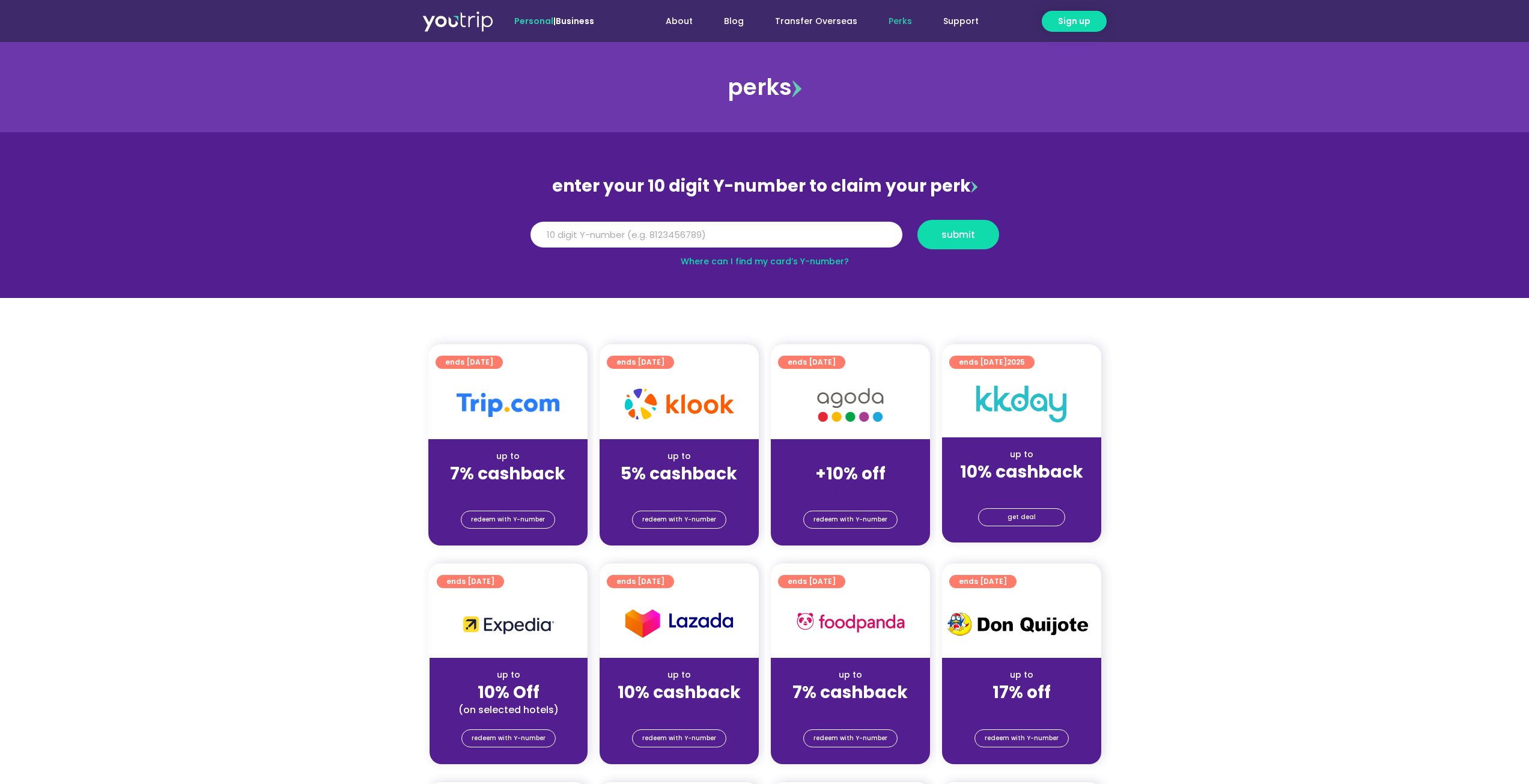
drag, startPoint x: 846, startPoint y: 503, endPoint x: 848, endPoint y: 486, distance: 17.1
click at [846, 503] on div "redeem with Y-number" at bounding box center [850, 521] width 159 height 48
click at [847, 474] on strong "+10% off" at bounding box center [850, 473] width 70 height 23
click at [847, 526] on span "redeem with Y-number" at bounding box center [850, 519] width 74 height 17
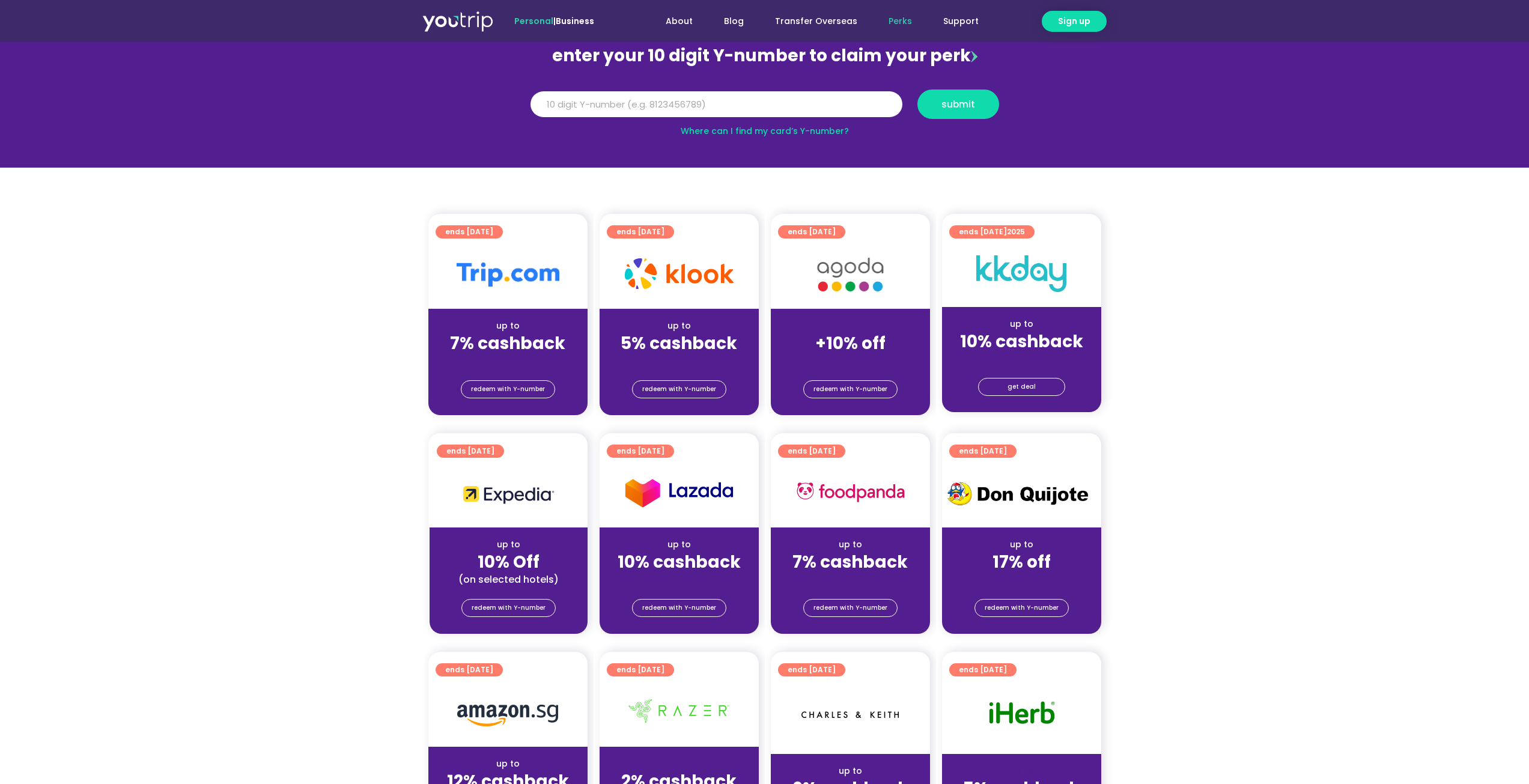
scroll to position [132, 0]
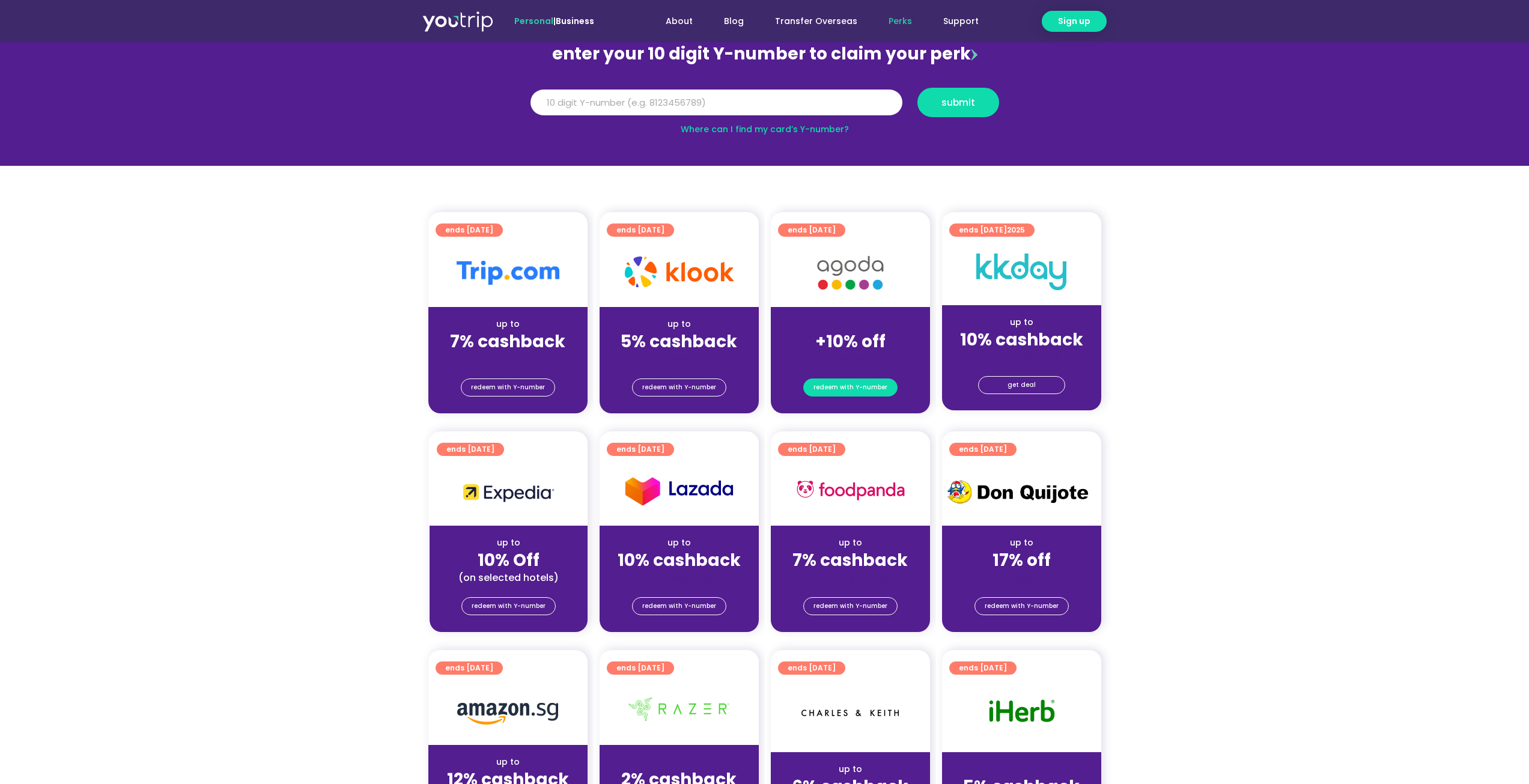
click at [867, 384] on span "redeem with Y-number" at bounding box center [850, 387] width 74 height 17
click at [759, 93] on input "Y Number" at bounding box center [717, 102] width 372 height 26
click at [823, 313] on div "up to +10% off (for stays only)" at bounding box center [850, 336] width 159 height 58
click at [723, 107] on input "Y Number" at bounding box center [717, 102] width 372 height 26
type input "8171457572"
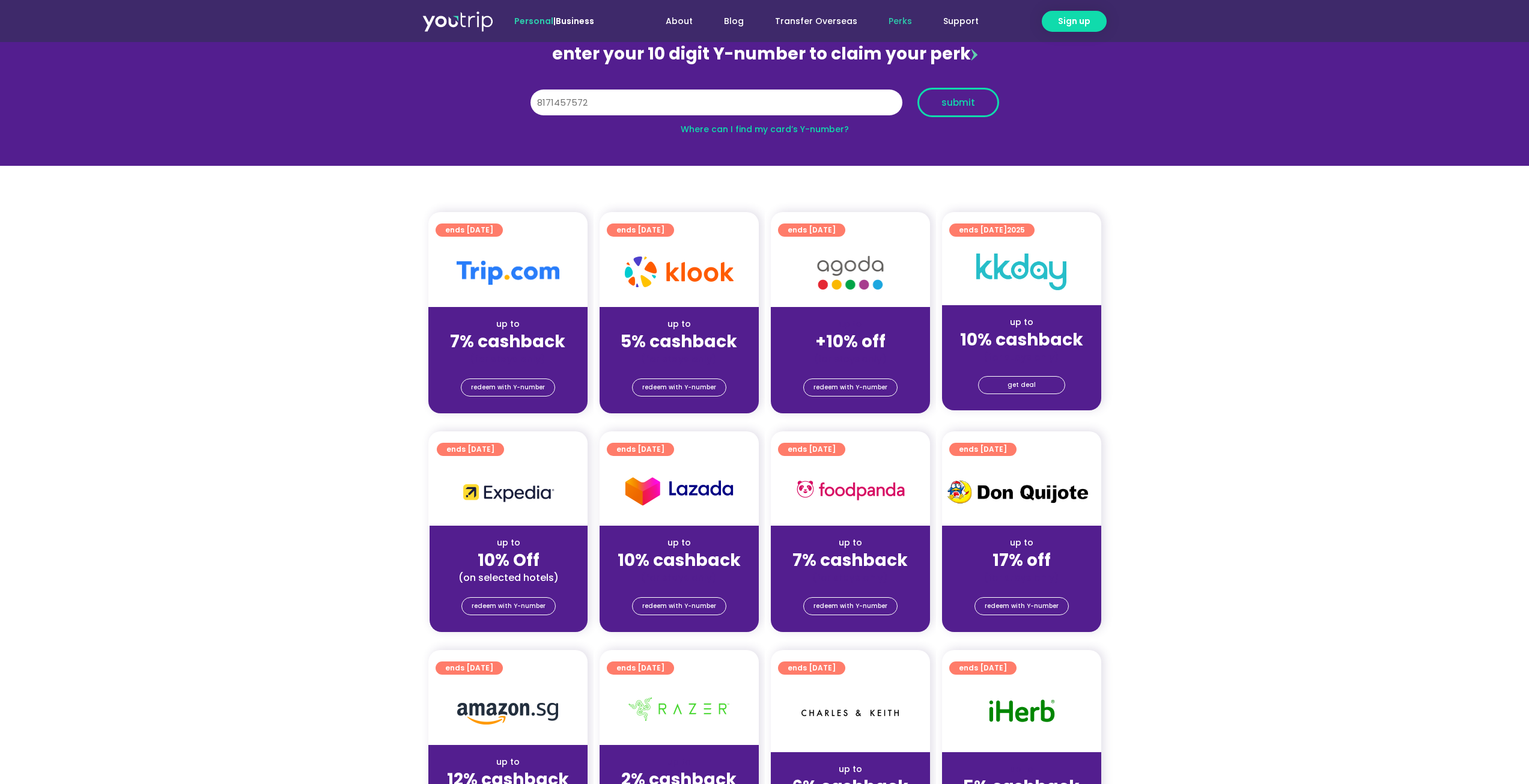
click at [972, 110] on button "submit" at bounding box center [958, 103] width 82 height 30
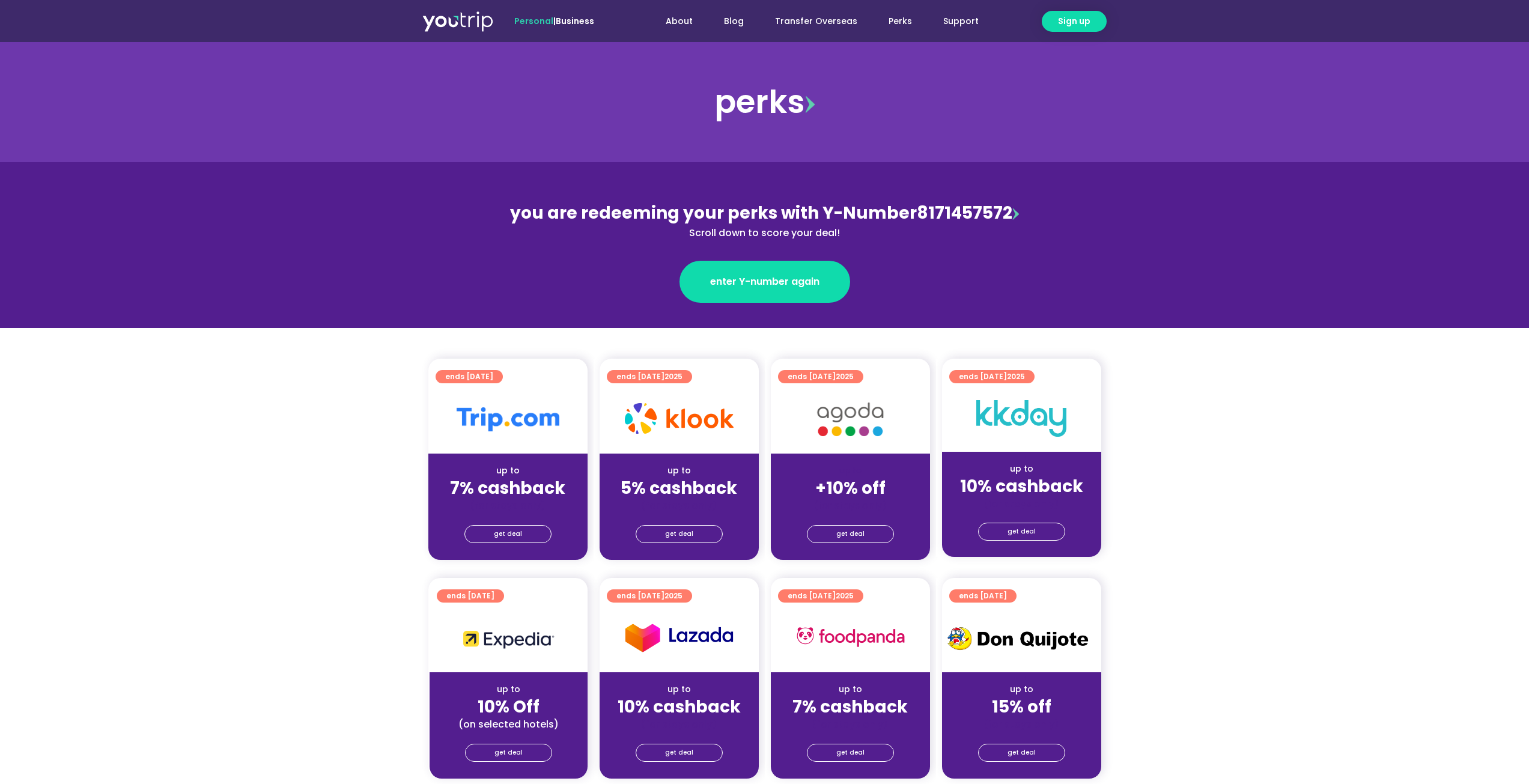
click at [865, 483] on strong "+10% off" at bounding box center [850, 488] width 70 height 23
click at [849, 532] on span "get deal" at bounding box center [851, 534] width 28 height 17
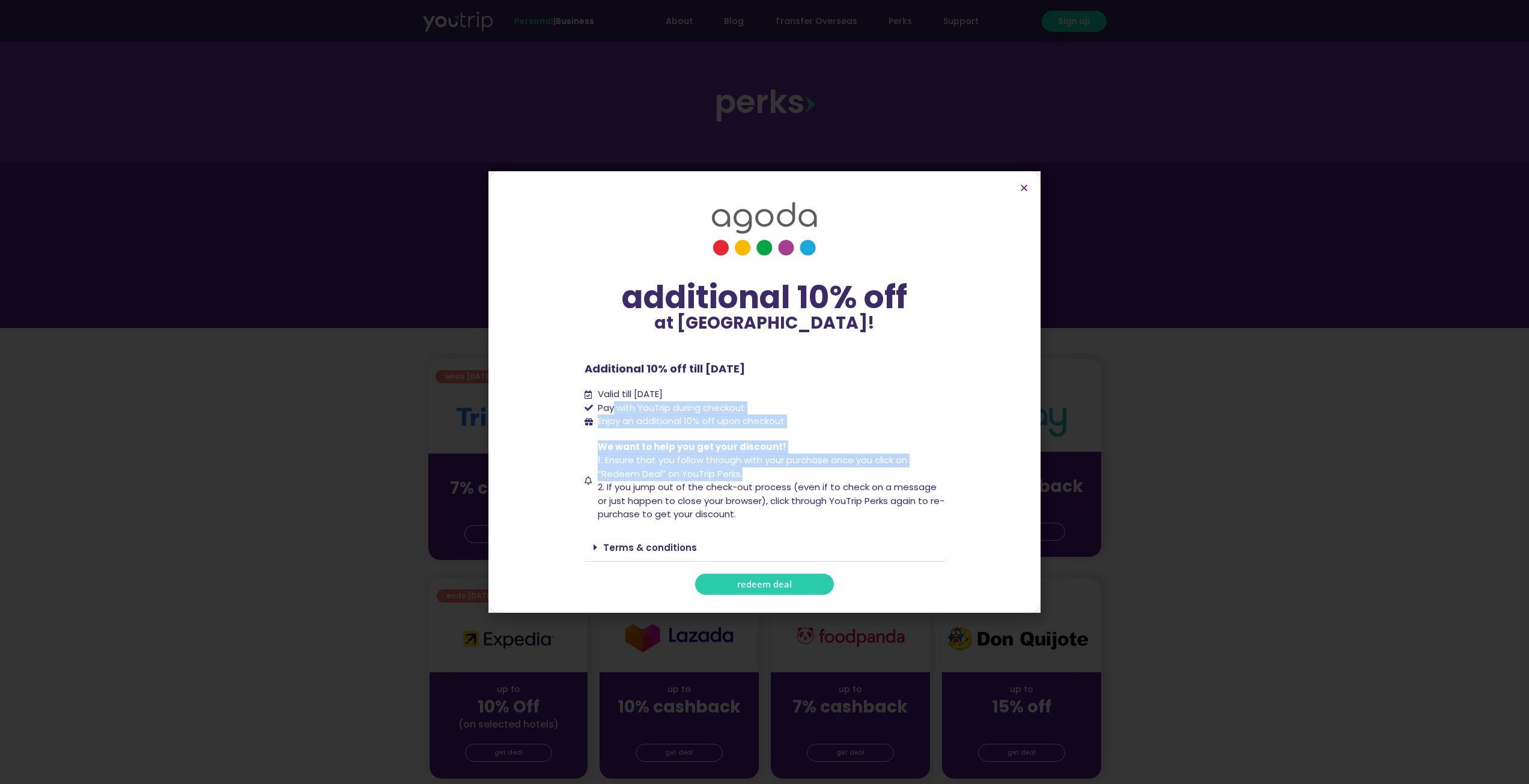
drag, startPoint x: 615, startPoint y: 409, endPoint x: 748, endPoint y: 478, distance: 149.8
click at [748, 478] on div "additional 10% off at Agoda! additional 10% off at Agoda! Additional 10% off ti…" at bounding box center [764, 392] width 360 height 405
click at [748, 477] on span "We want to help you get your discount! 1. Ensure that you follow through with y…" at bounding box center [770, 480] width 350 height 81
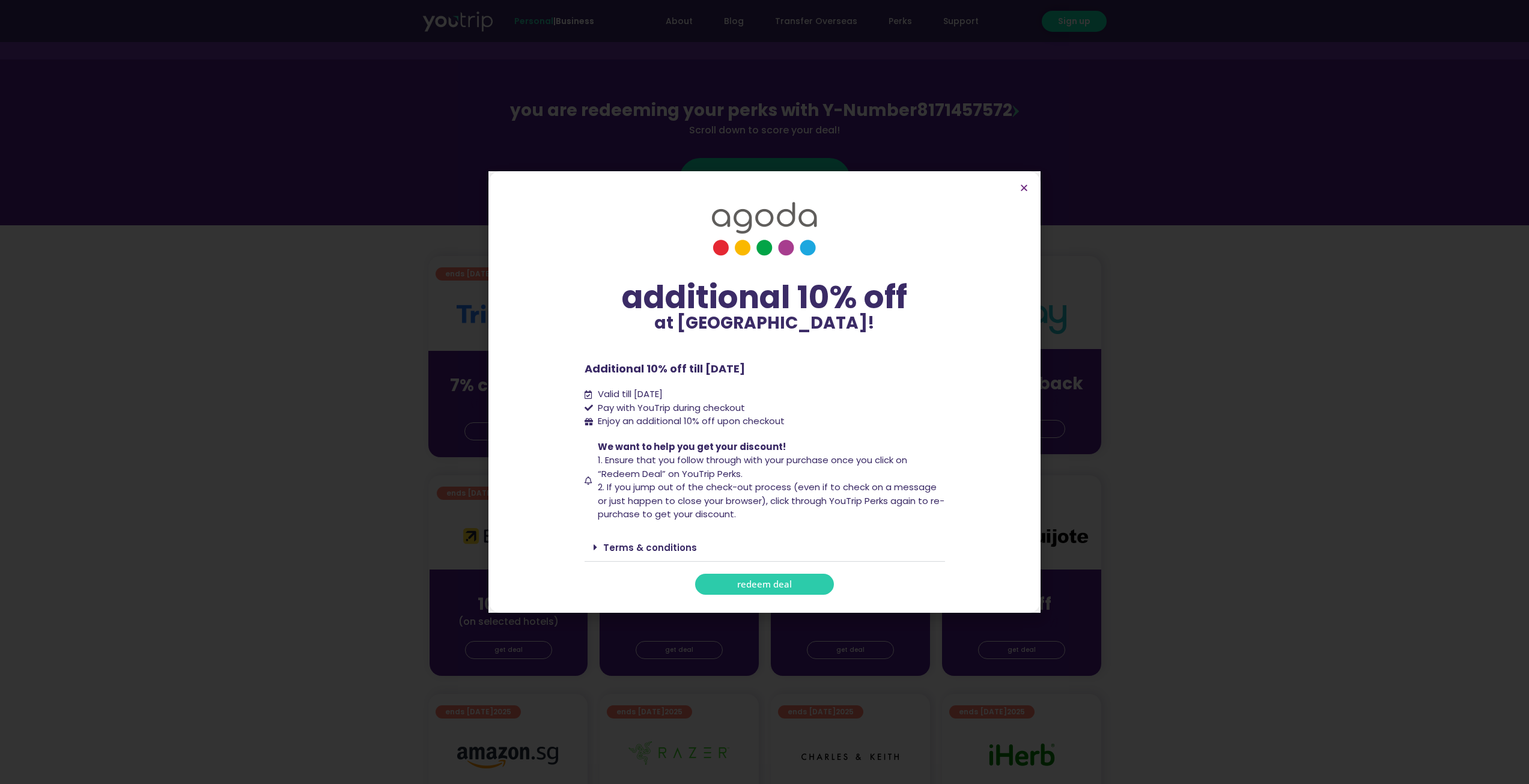
scroll to position [180, 0]
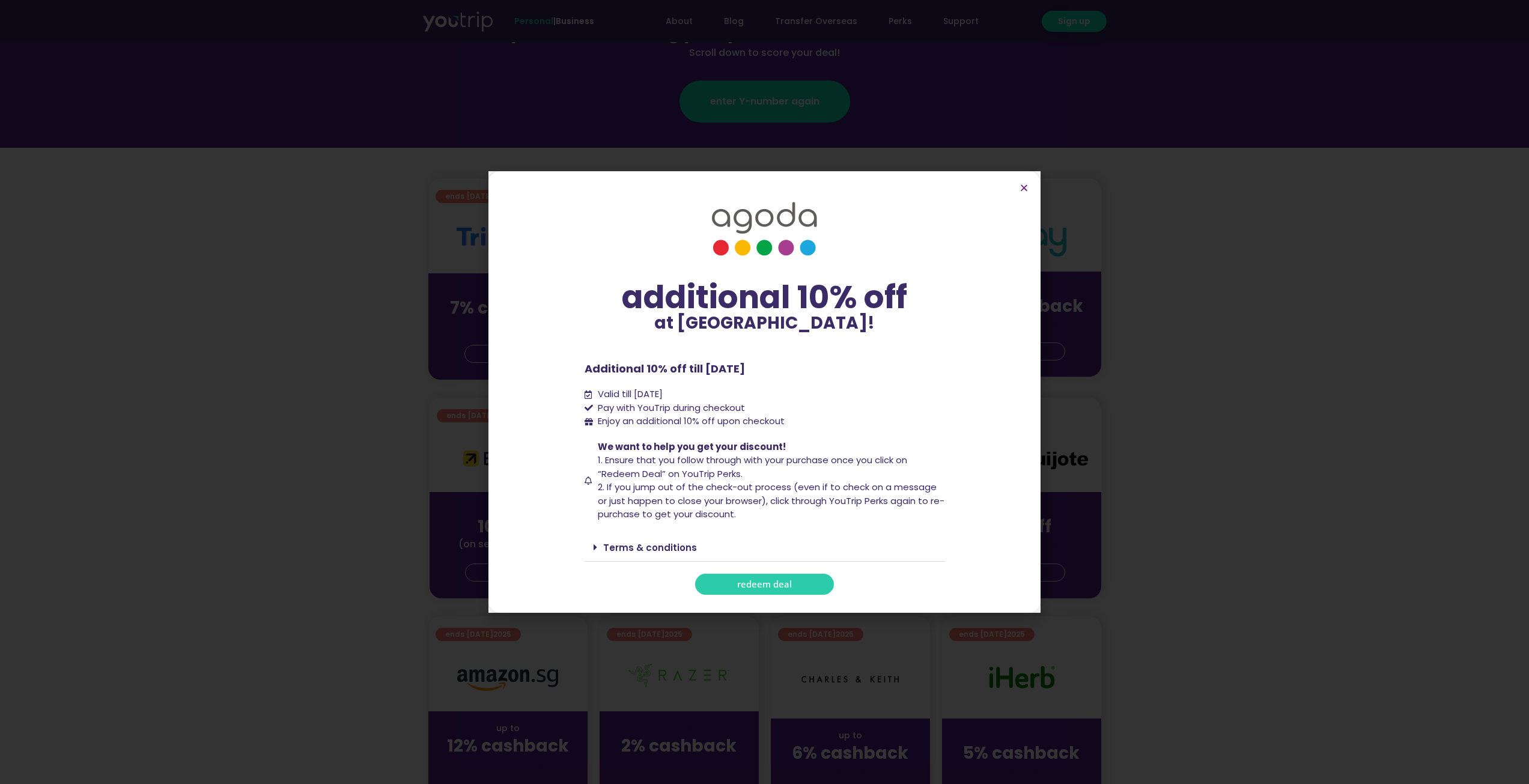
click at [648, 554] on div "Terms & conditions" at bounding box center [764, 547] width 360 height 28
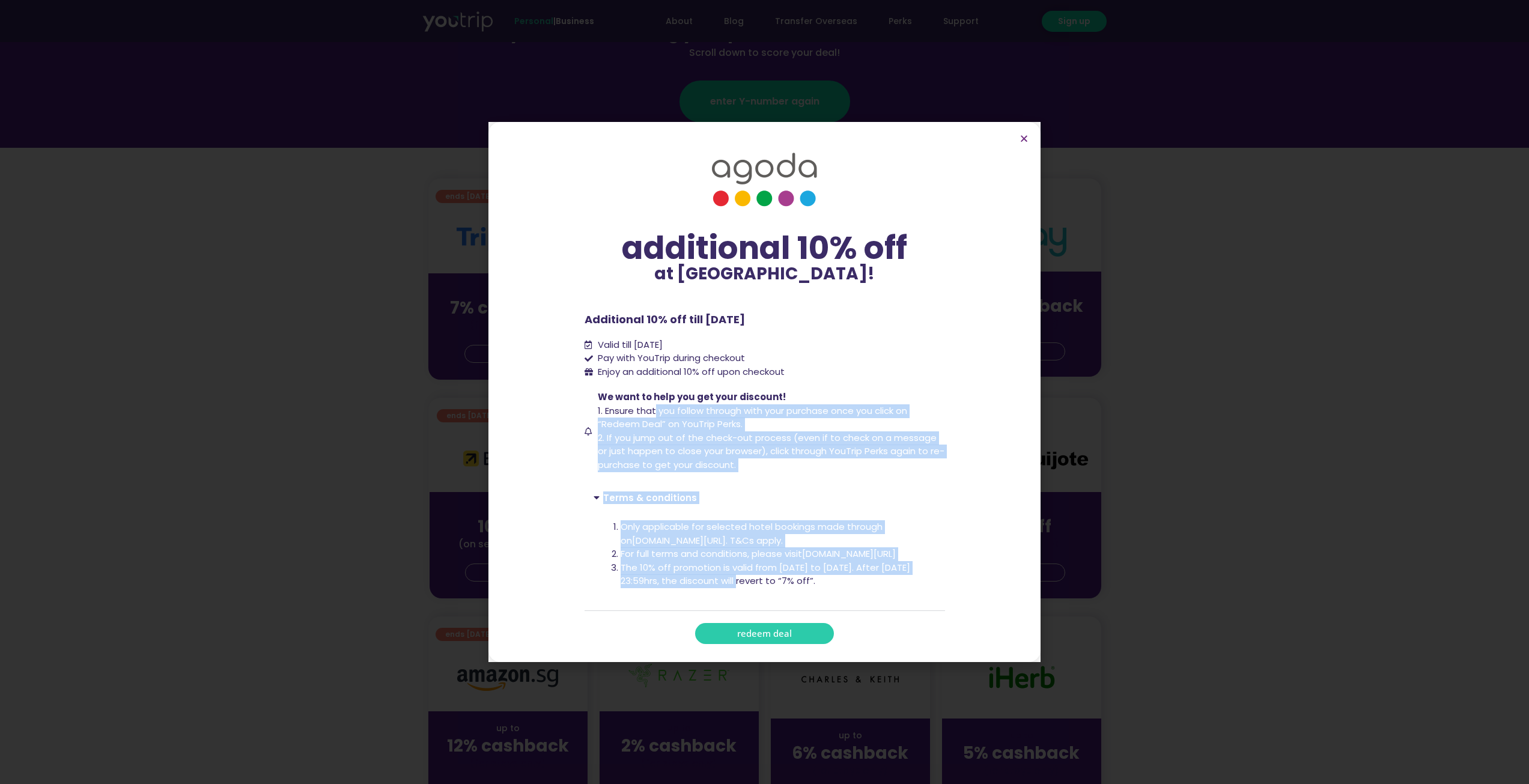
drag, startPoint x: 657, startPoint y: 414, endPoint x: 726, endPoint y: 585, distance: 184.4
click at [726, 585] on div "additional 10% off at Agoda! additional 10% off at Agoda! Additional 10% off ti…" at bounding box center [764, 392] width 360 height 504
drag, startPoint x: 726, startPoint y: 585, endPoint x: 729, endPoint y: 594, distance: 9.5
click at [726, 585] on li "The 10% off promotion is valid from 1 Aug to 30 Sep 2025. After 30 Sep 2025 – 2…" at bounding box center [778, 574] width 315 height 27
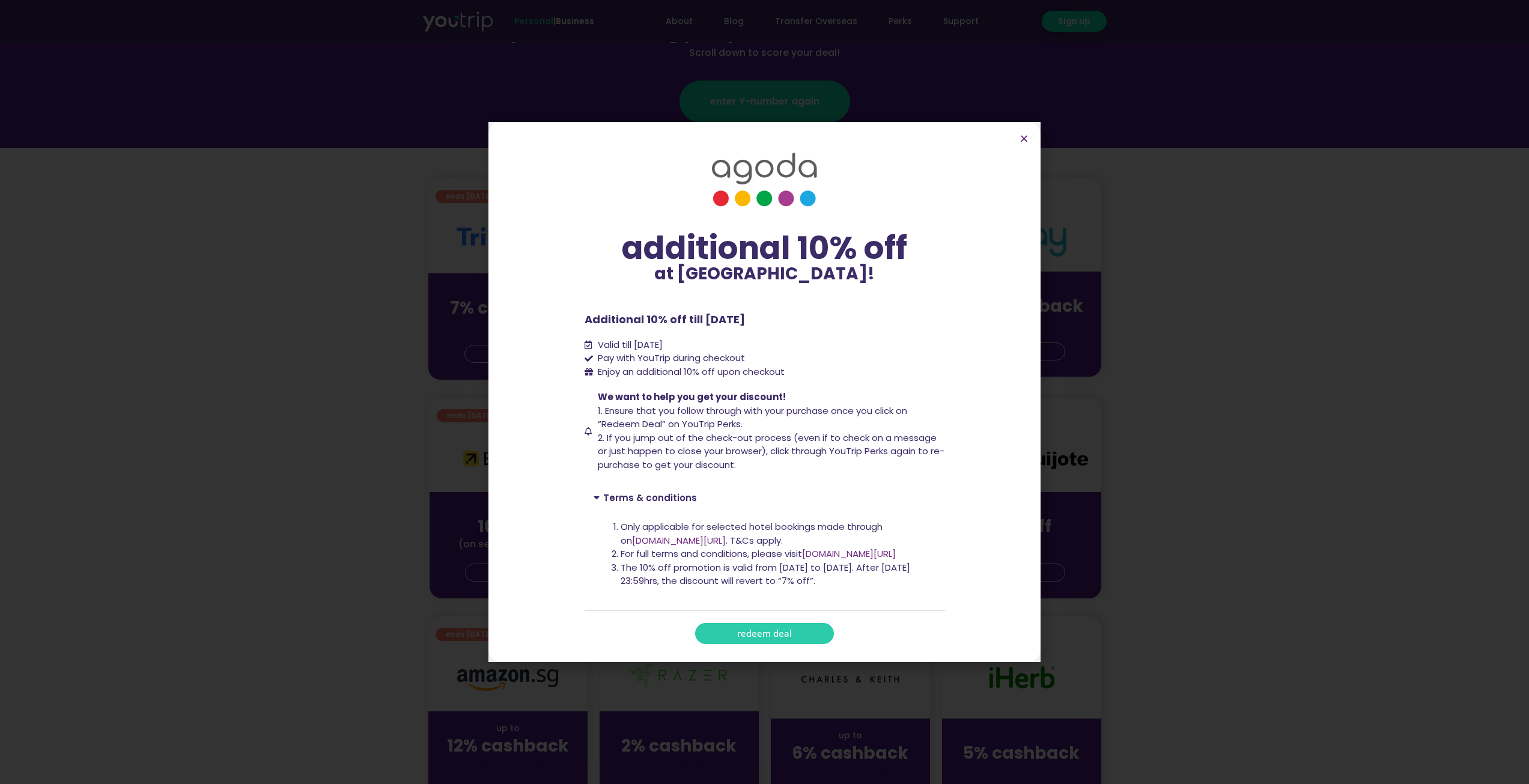
click at [749, 583] on li "The 10% off promotion is valid from 1 Aug to 30 Sep 2025. After 30 Sep 2025 – 2…" at bounding box center [778, 574] width 315 height 27
drag, startPoint x: 653, startPoint y: 569, endPoint x: 753, endPoint y: 581, distance: 100.7
click at [753, 581] on li "The 10% off promotion is valid from 1 Aug to 30 Sep 2025. After 30 Sep 2025 – 2…" at bounding box center [778, 574] width 315 height 27
click at [805, 632] on link "redeem deal" at bounding box center [764, 633] width 139 height 21
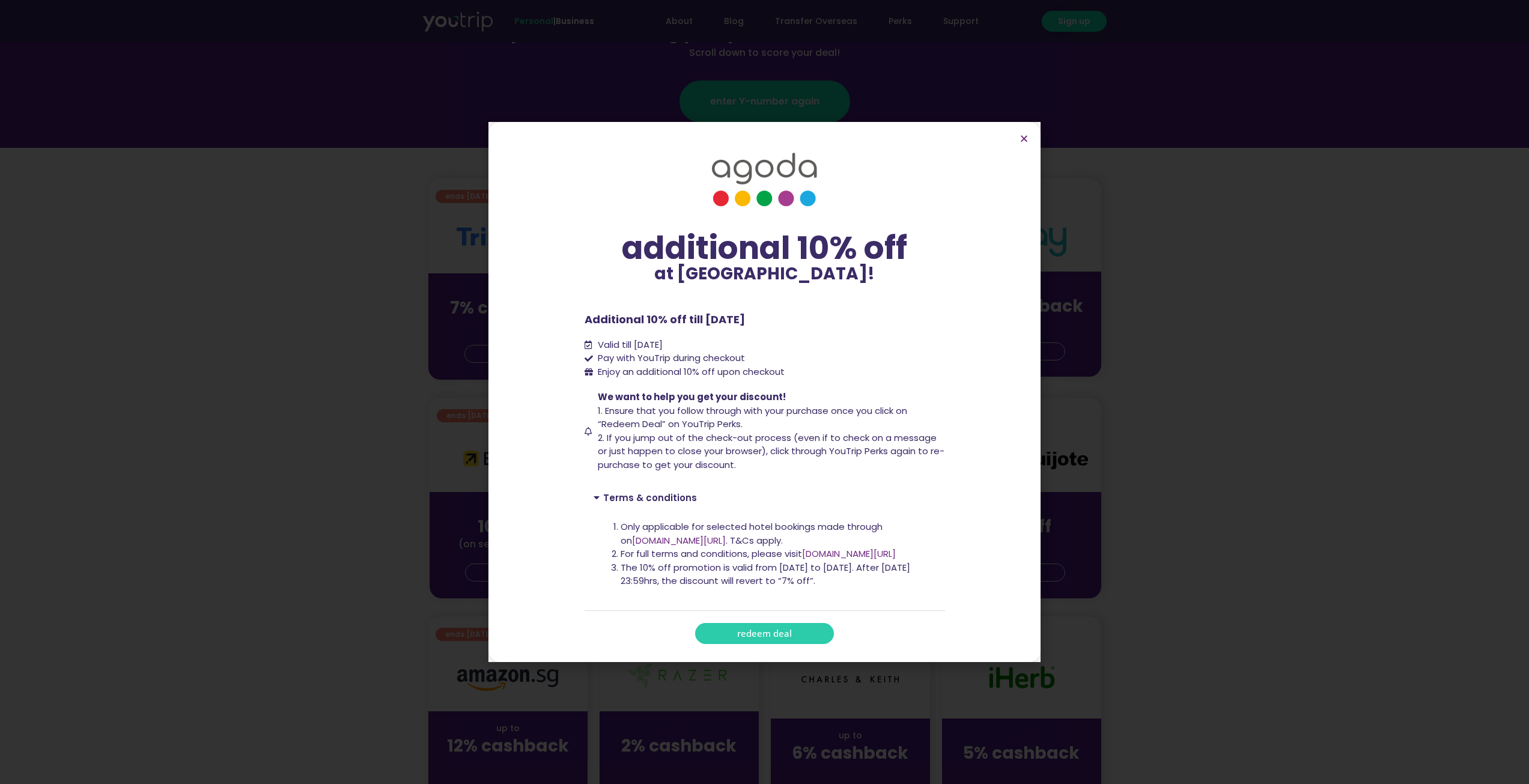
click at [1026, 133] on section "additional 10% off at Agoda! additional 10% off at Agoda! Additional 10% off ti…" at bounding box center [764, 392] width 552 height 541
click at [1026, 137] on icon "Close" at bounding box center [1024, 138] width 9 height 9
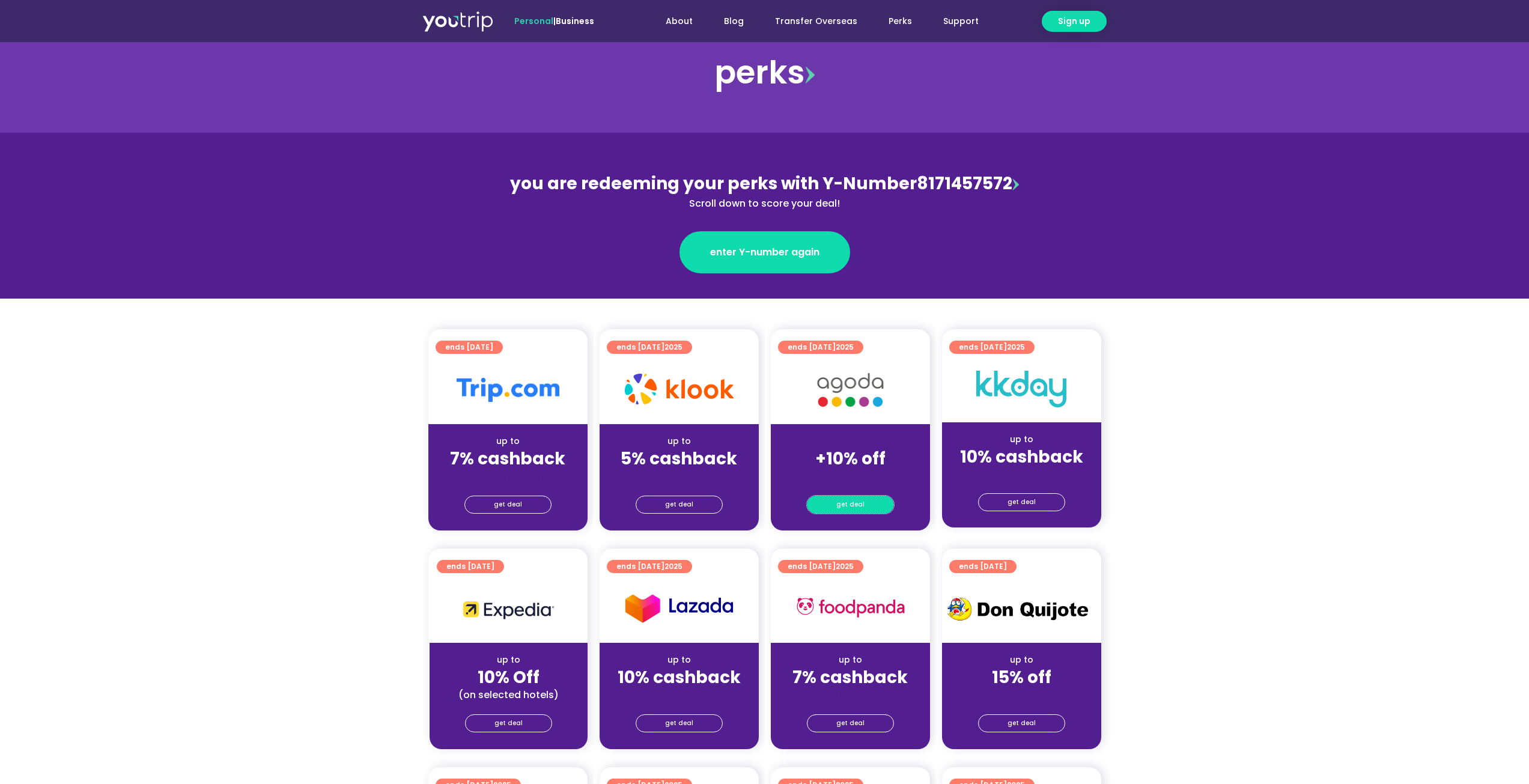
scroll to position [0, 0]
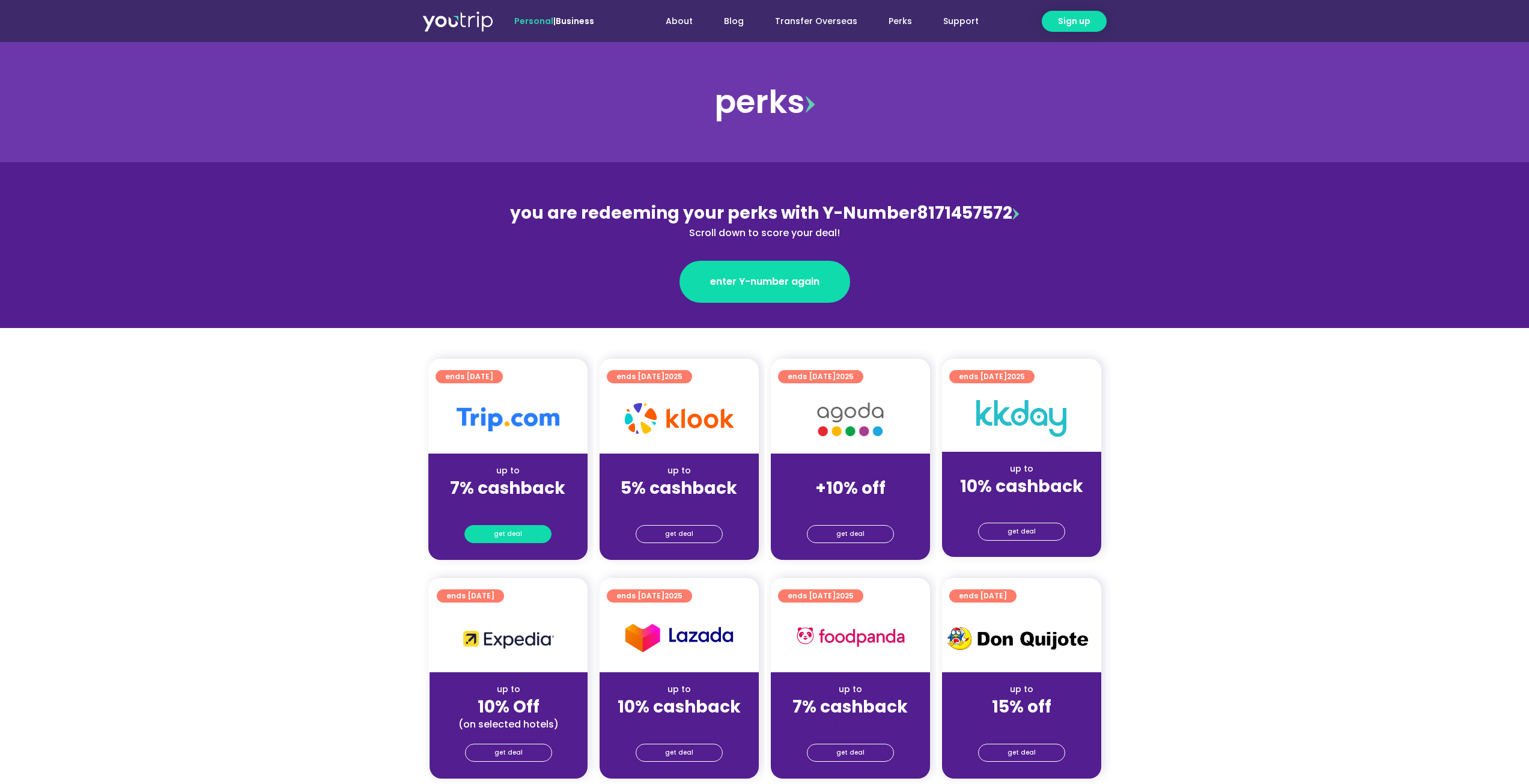
click at [531, 530] on link "get deal" at bounding box center [508, 534] width 87 height 18
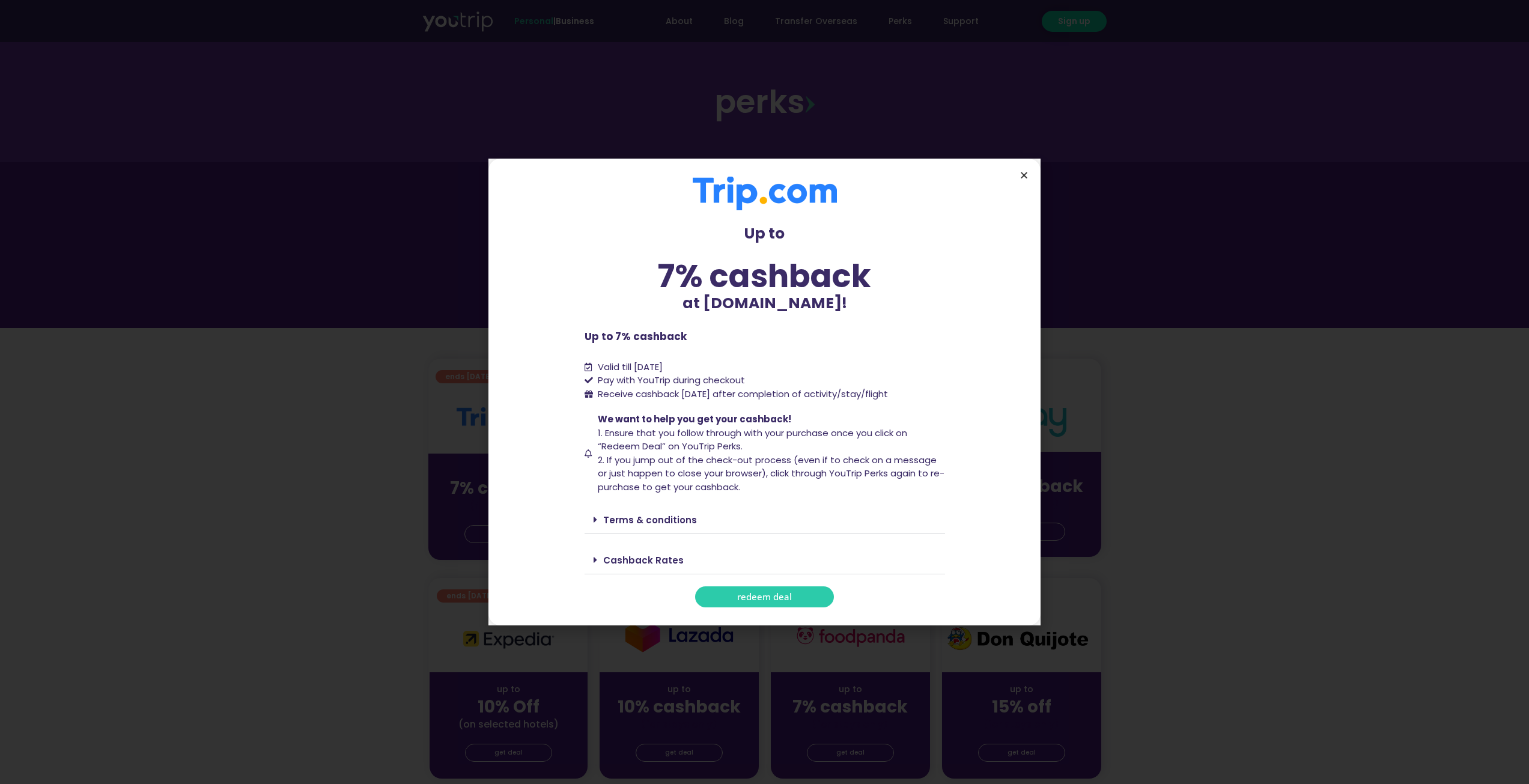
click at [1022, 177] on icon "Close" at bounding box center [1024, 174] width 9 height 9
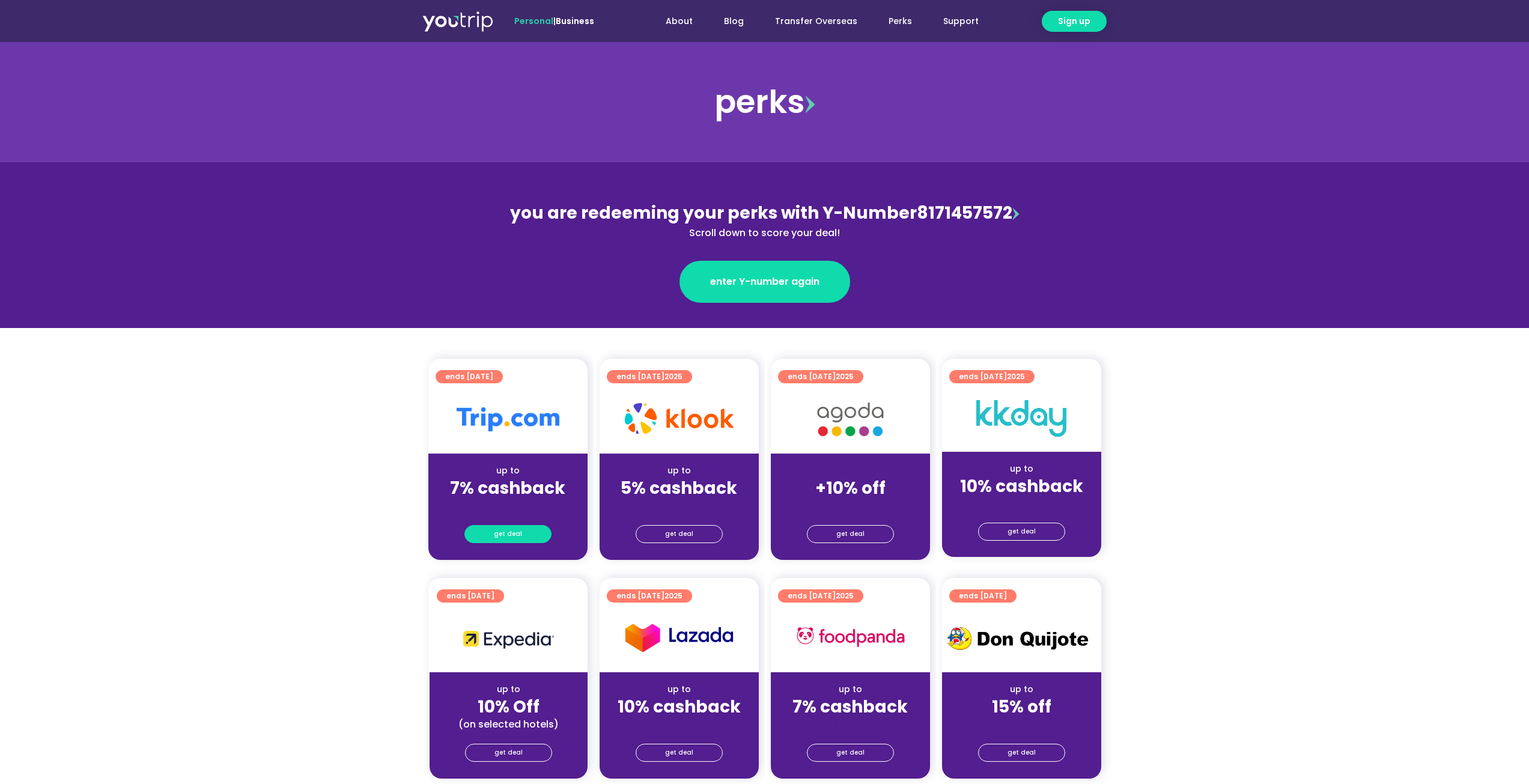
click at [529, 532] on link "get deal" at bounding box center [508, 534] width 87 height 18
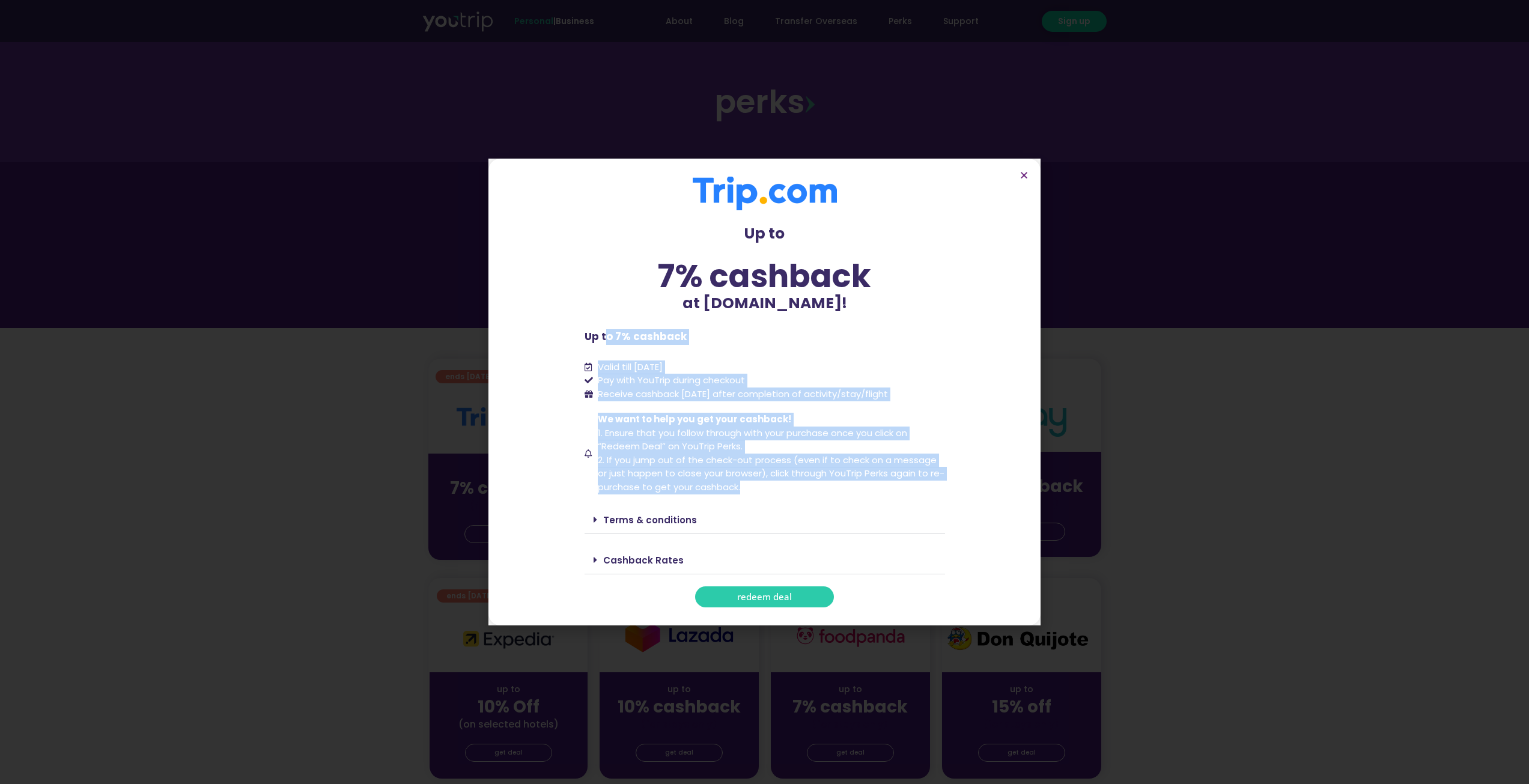
drag, startPoint x: 604, startPoint y: 358, endPoint x: 761, endPoint y: 483, distance: 200.7
click at [761, 483] on div "Up to 7% cashback at Trip.com! Up to 7% cashback at Trip.com! Up to 7% cashback…" at bounding box center [764, 392] width 360 height 431
click at [761, 483] on span "We want to help you get your cashback! 1. Ensure that you follow through with y…" at bounding box center [770, 453] width 350 height 81
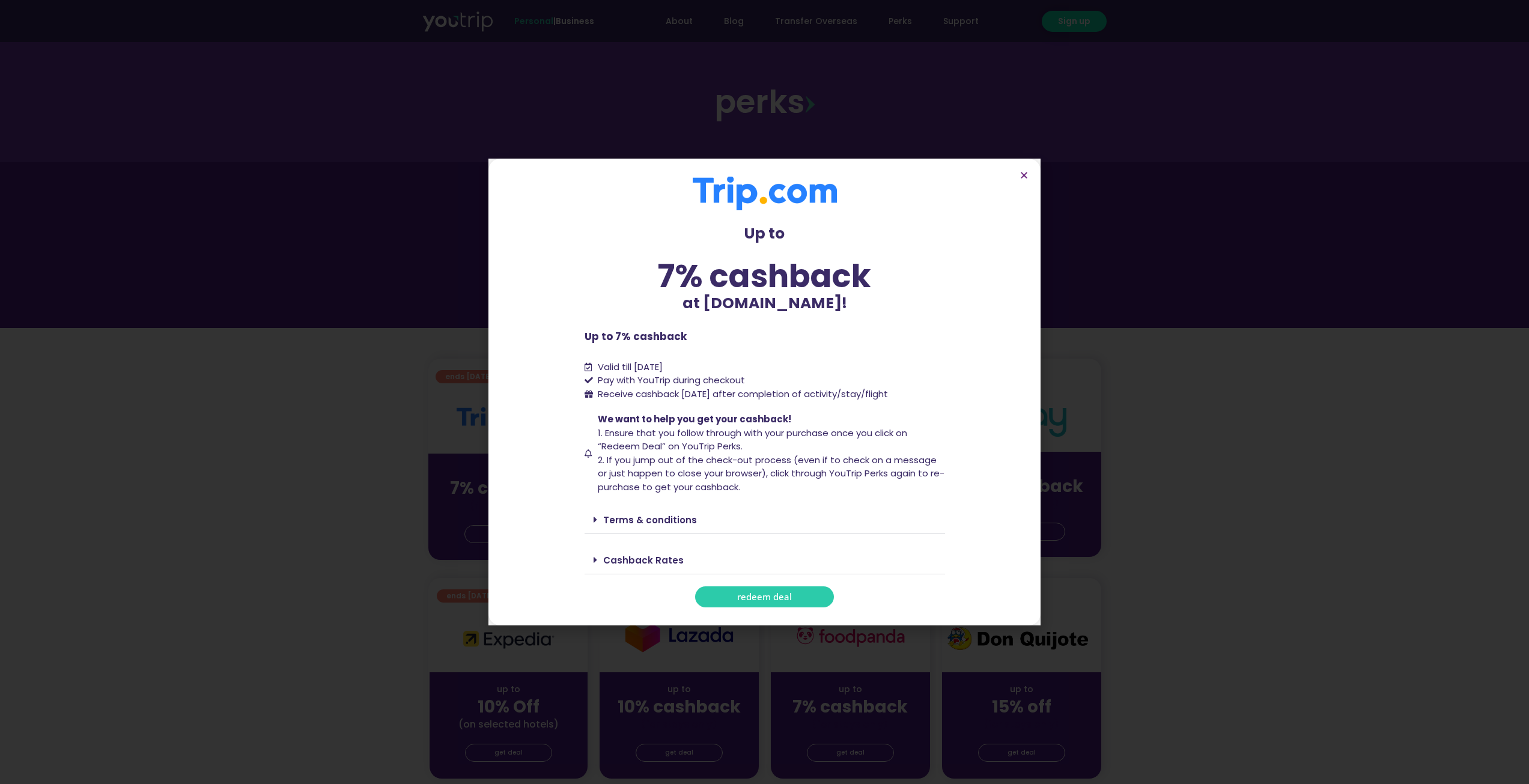
click at [734, 598] on link "redeem deal" at bounding box center [764, 596] width 139 height 21
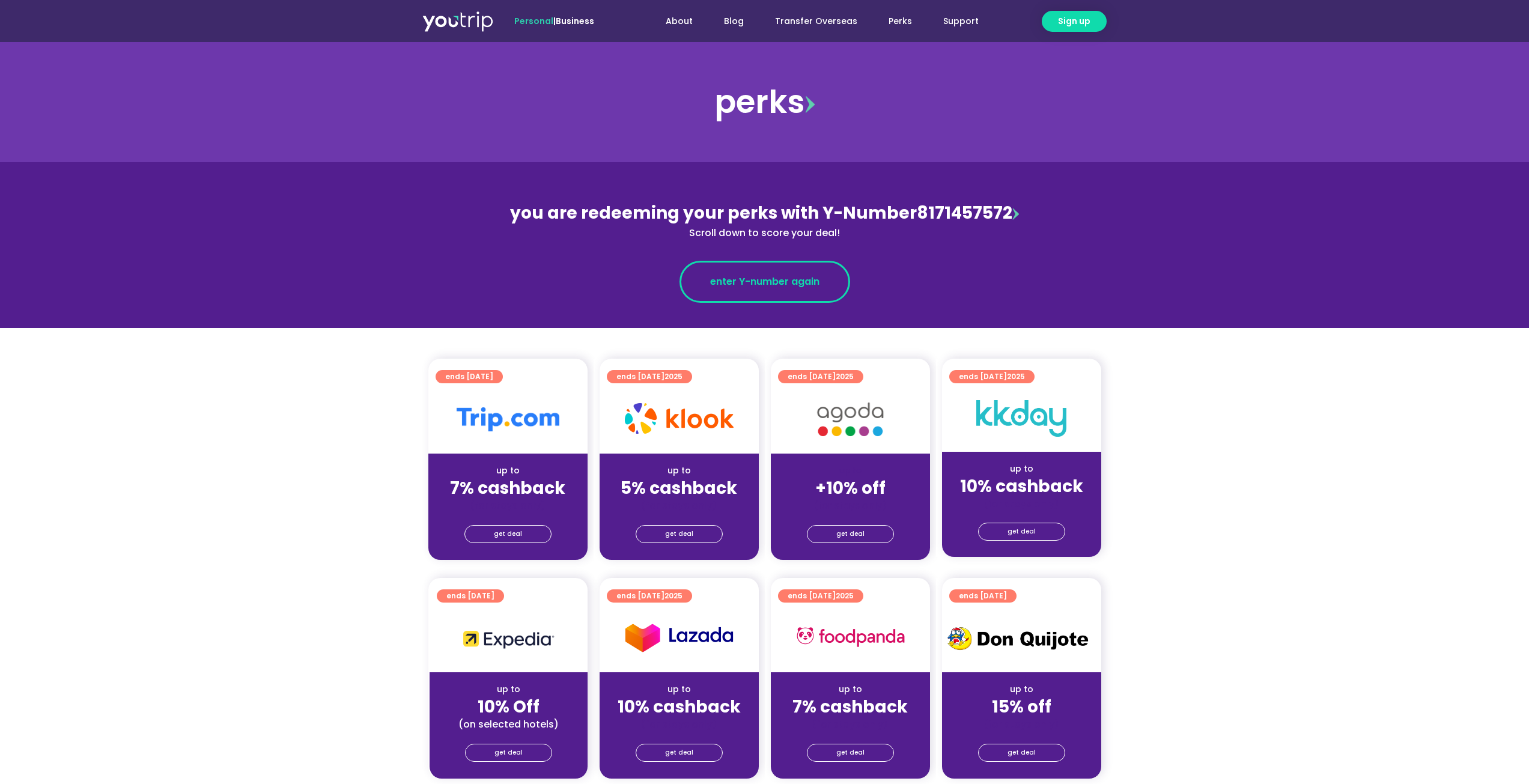
click at [729, 290] on link "enter Y-number again" at bounding box center [765, 282] width 170 height 42
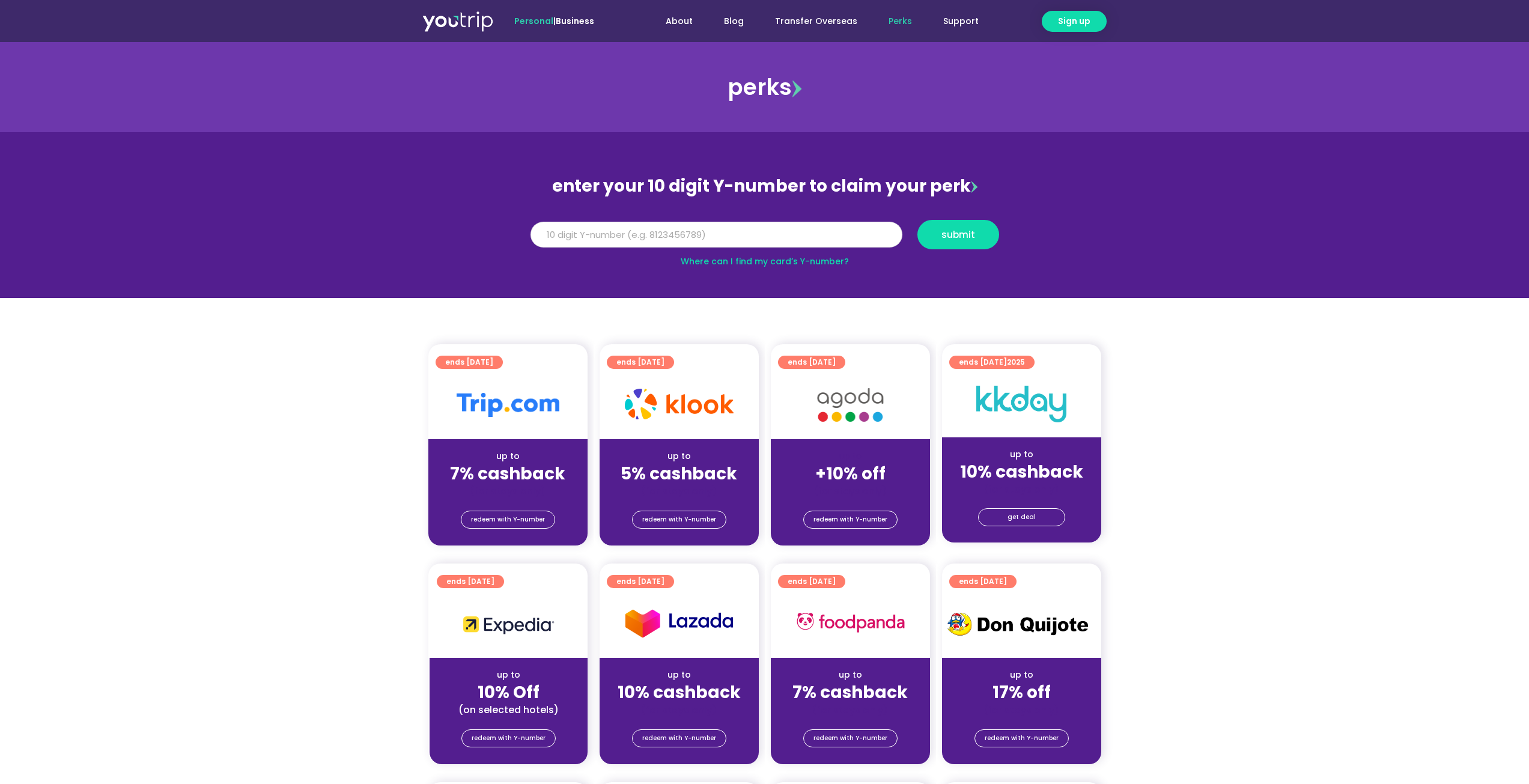
click at [723, 237] on input "Y Number" at bounding box center [717, 234] width 372 height 26
type input "8171457572"
click at [953, 241] on button "submit" at bounding box center [958, 235] width 82 height 30
